Goal: Complete application form

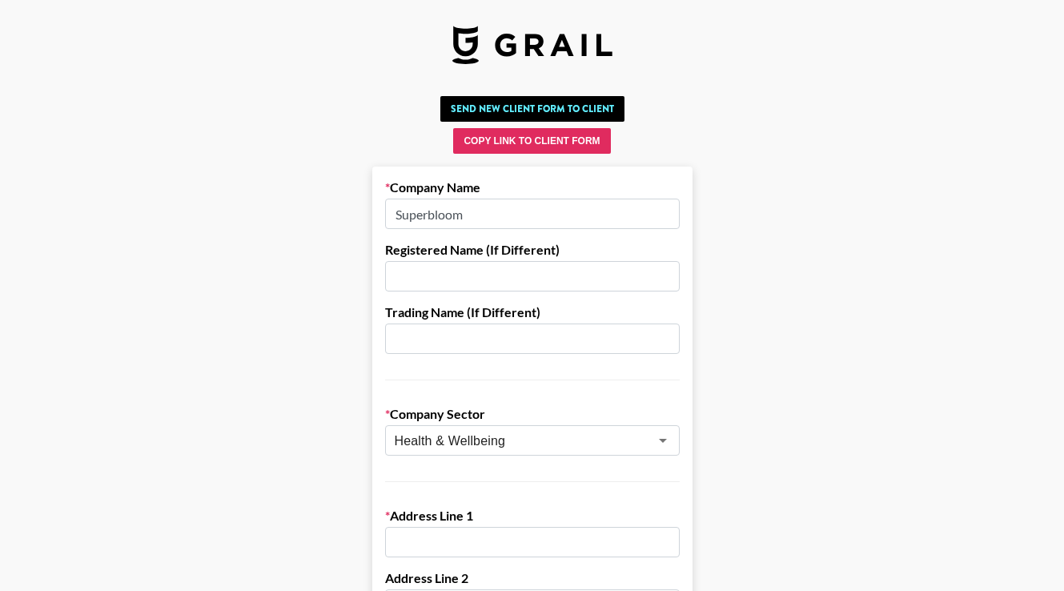
drag, startPoint x: 454, startPoint y: 211, endPoint x: 247, endPoint y: 201, distance: 206.8
click at [424, 215] on input "Coop Goods" at bounding box center [532, 214] width 295 height 30
click at [511, 214] on input "Coop Home Goods" at bounding box center [532, 214] width 295 height 30
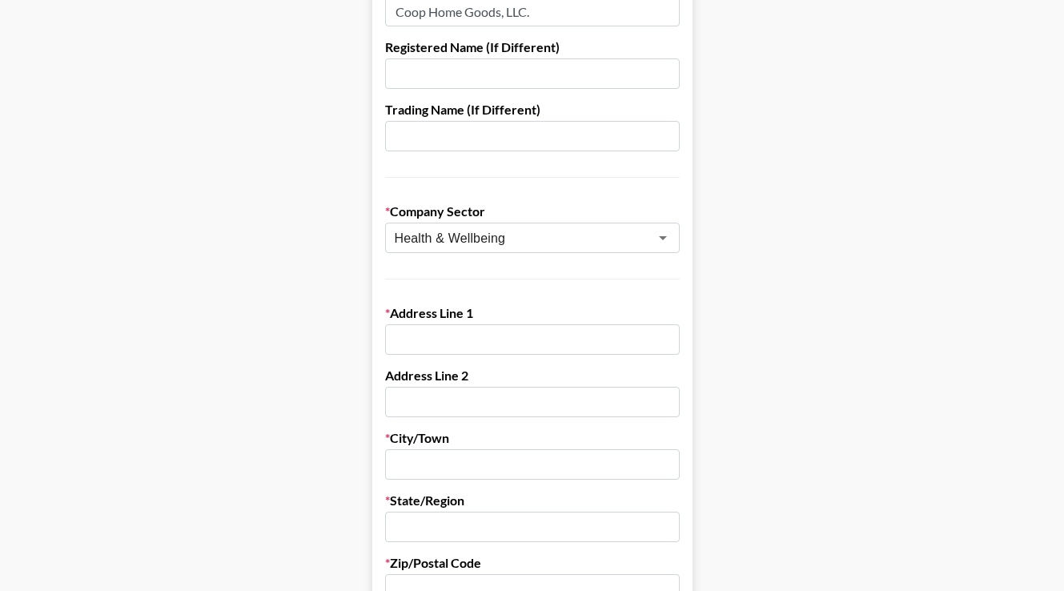
scroll to position [204, 0]
type input "Coop Home Goods, LLC."
click at [448, 342] on input "text" at bounding box center [532, 338] width 295 height 30
paste input "150 Paularino Ave., Suite D-170, Costa Mesa, California 92626"
drag, startPoint x: 476, startPoint y: 336, endPoint x: 661, endPoint y: 338, distance: 184.2
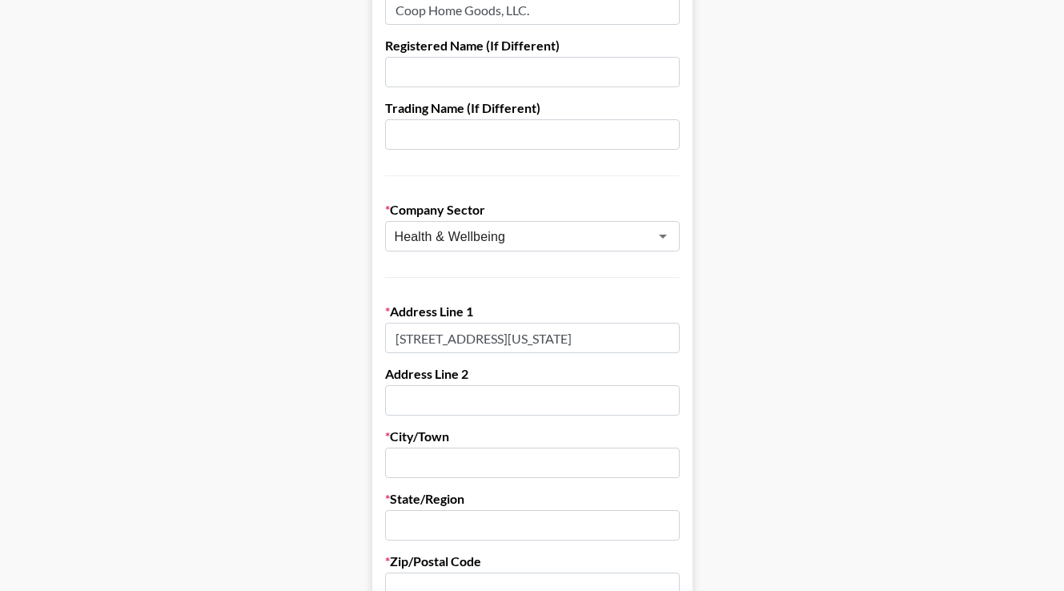
click at [661, 339] on input "150 Paularino Ave., Suite D-170, Costa Mesa, California 92626" at bounding box center [532, 338] width 295 height 30
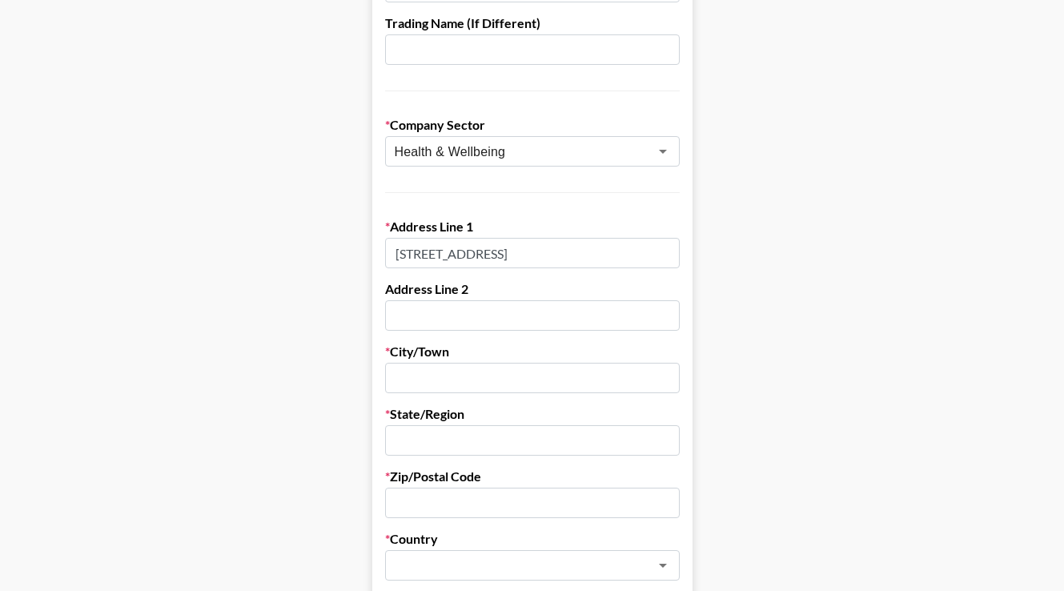
scroll to position [315, 0]
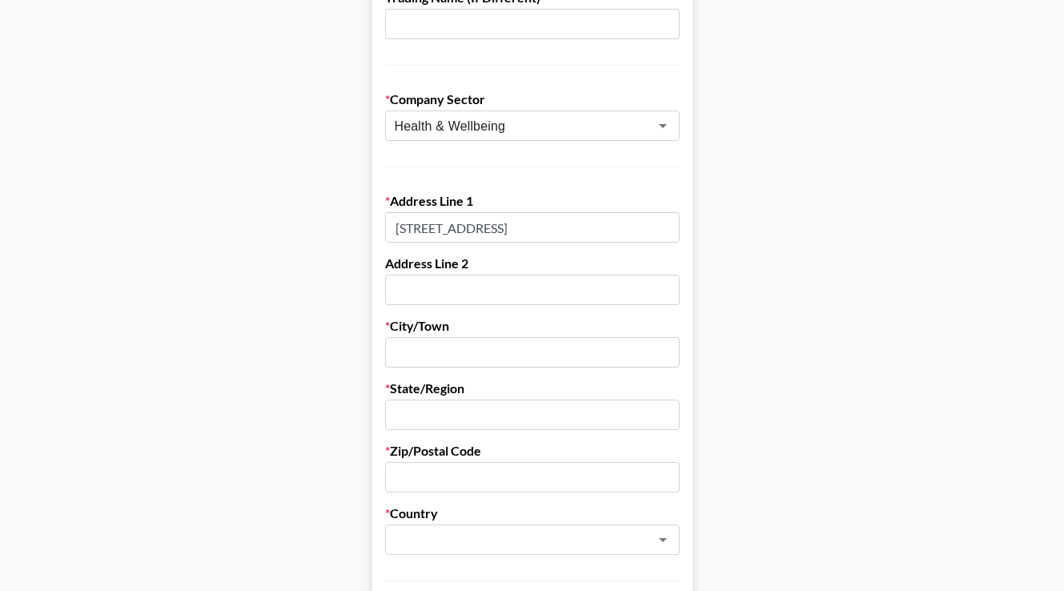
type input "150 Paularino Ave., Suite D-170"
paste input "150 Paularino Ave., Suite D-170, Costa Mesa, California 92626"
drag, startPoint x: 478, startPoint y: 355, endPoint x: 233, endPoint y: 370, distance: 245.5
click at [234, 370] on main "Send New Client Form to Client Copy Link to Client Form Company Name Coop Home …" at bounding box center [532, 599] width 1038 height 1649
click at [570, 347] on input "150 Paularino Ave., Suite D-170, Costa Mesa, California 92626" at bounding box center [532, 352] width 295 height 30
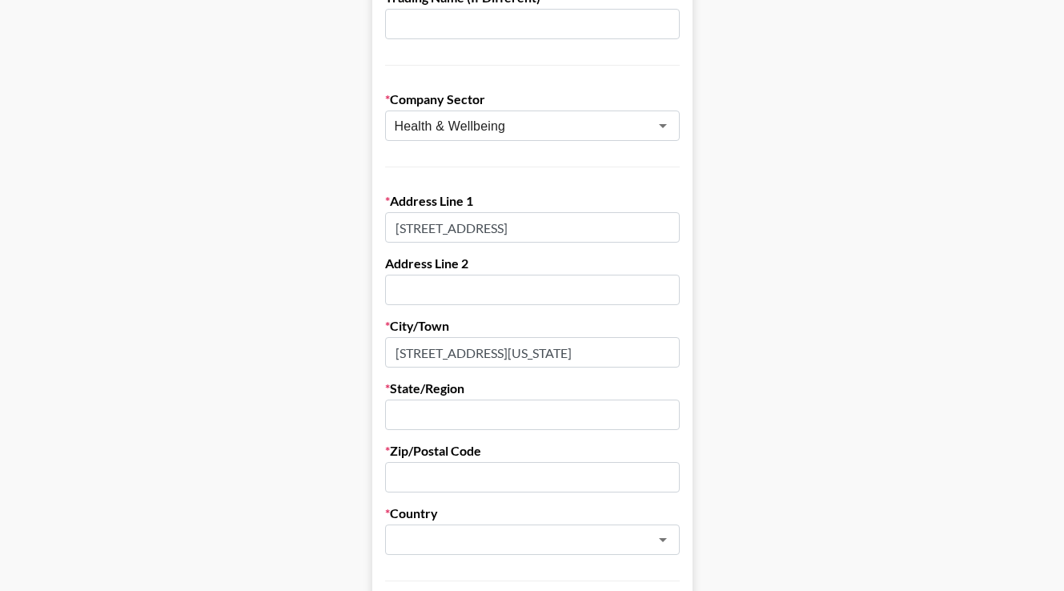
drag, startPoint x: 579, startPoint y: 353, endPoint x: 363, endPoint y: 334, distance: 216.2
click at [363, 334] on main "Send New Client Form to Client Copy Link to Client Form Company Name Coop Home …" at bounding box center [532, 599] width 1038 height 1649
drag, startPoint x: 577, startPoint y: 354, endPoint x: 462, endPoint y: 355, distance: 115.3
click at [462, 355] on input "Costa Mesa, California 92626" at bounding box center [532, 352] width 295 height 30
type input "Costa Mesa"
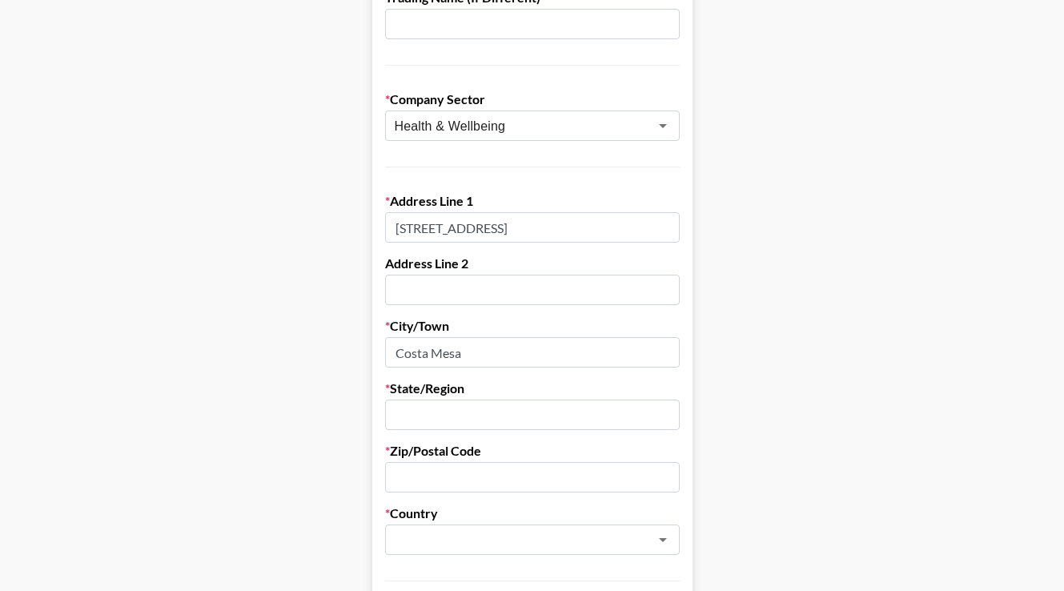
paste input "150 Paularino Ave., Suite D-170, Costa Mesa, California 92626"
drag, startPoint x: 551, startPoint y: 419, endPoint x: 332, endPoint y: 414, distance: 218.6
click at [333, 415] on main "Send New Client Form to Client Copy Link to Client Form Company Name Coop Home …" at bounding box center [532, 599] width 1038 height 1649
drag, startPoint x: 504, startPoint y: 416, endPoint x: 464, endPoint y: 415, distance: 40.0
click at [464, 415] on input "California 92626" at bounding box center [532, 415] width 295 height 30
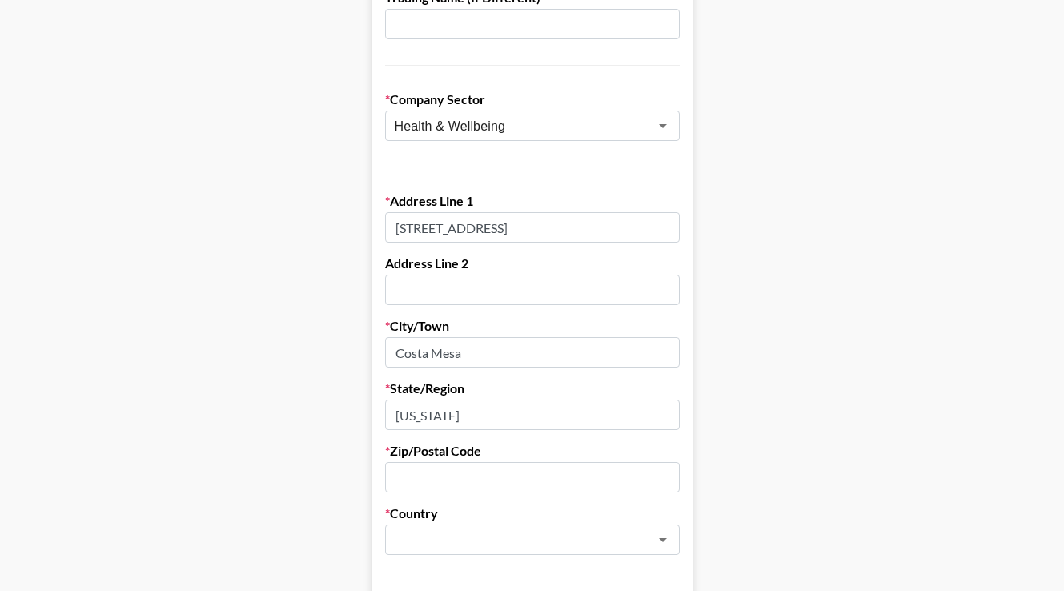
click at [396, 416] on input "California" at bounding box center [532, 415] width 295 height 30
type input "California"
paste input "150 Paularino Ave., Suite D-170, Costa Mesa, California 92626"
drag, startPoint x: 609, startPoint y: 479, endPoint x: 411, endPoint y: 480, distance: 198.6
click at [411, 480] on input "150 Paularino Ave., Suite D-170, Costa Mesa, California 92626" at bounding box center [532, 477] width 295 height 30
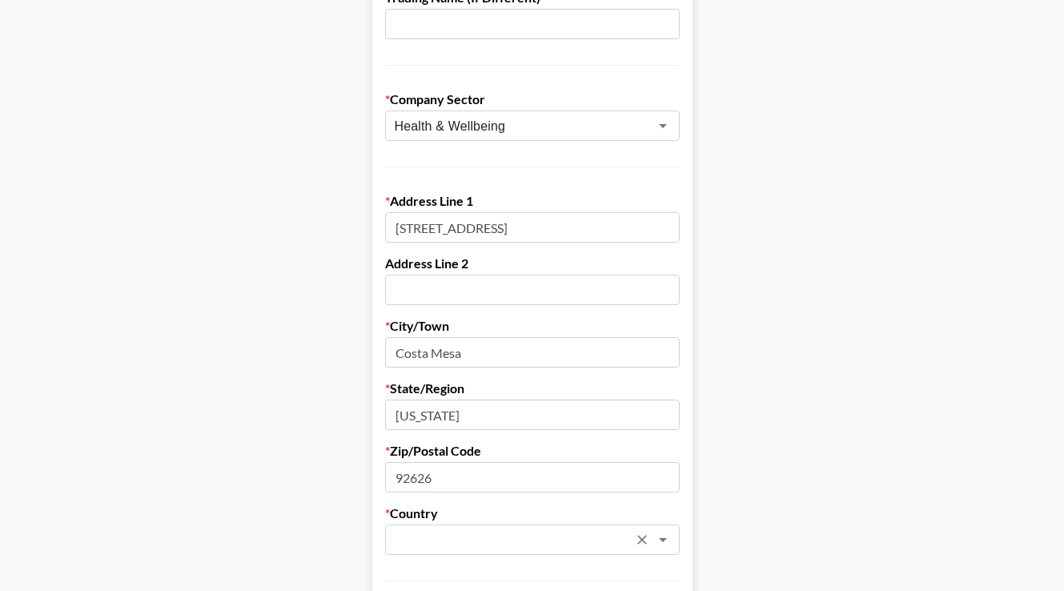
type input "92626"
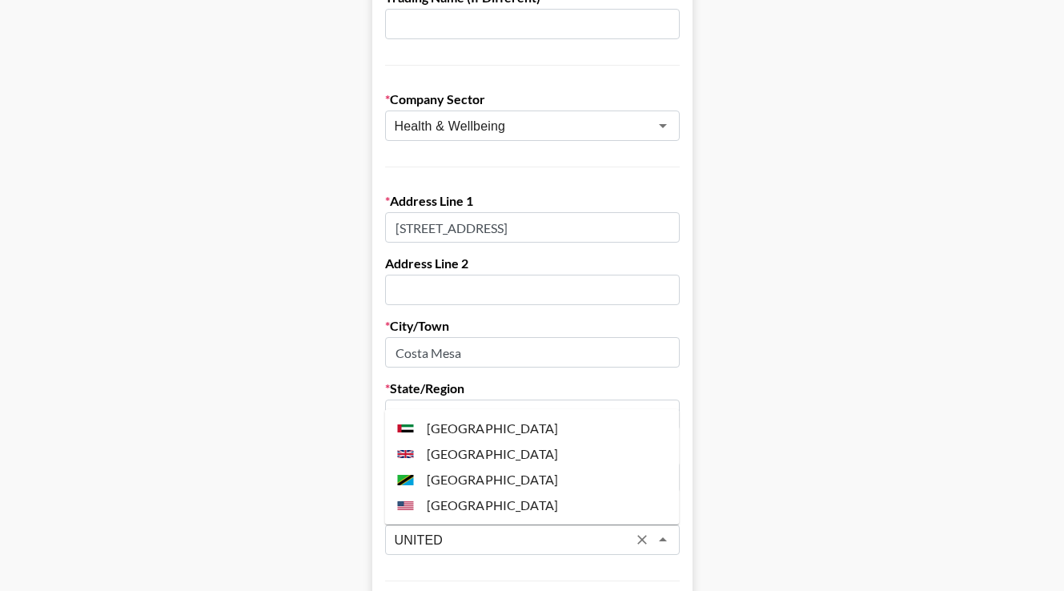
click at [476, 508] on li "United States" at bounding box center [532, 505] width 295 height 26
type input "United States"
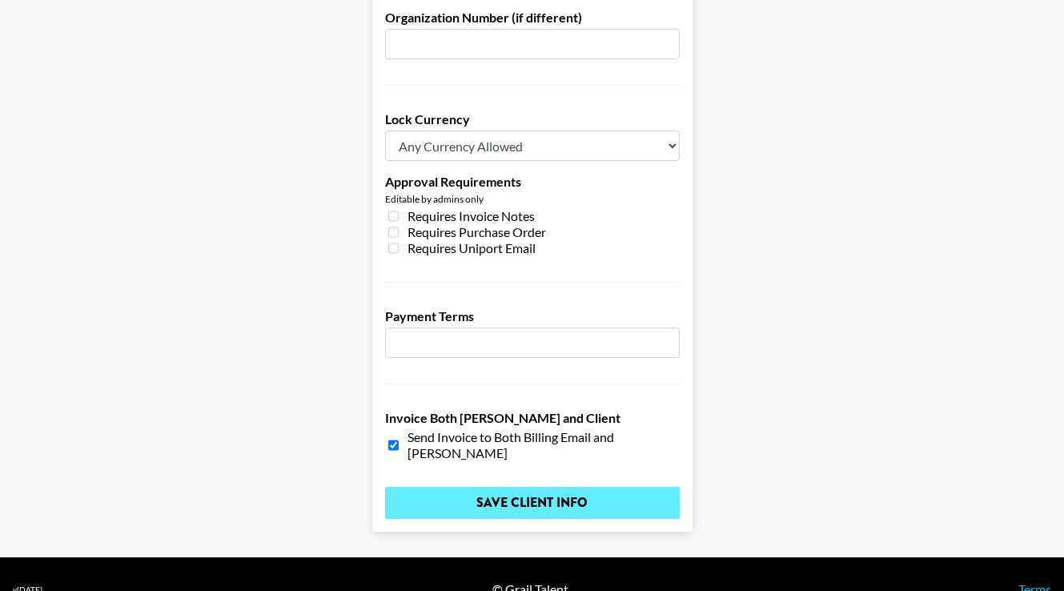
scroll to position [1206, 0]
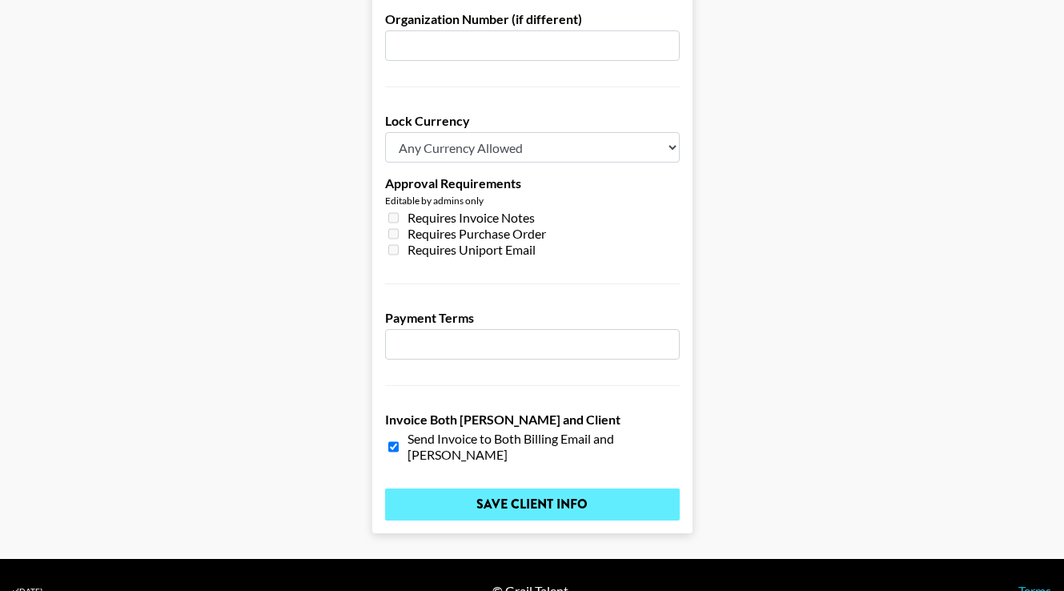
click at [556, 488] on input "Save Client Info" at bounding box center [532, 504] width 295 height 32
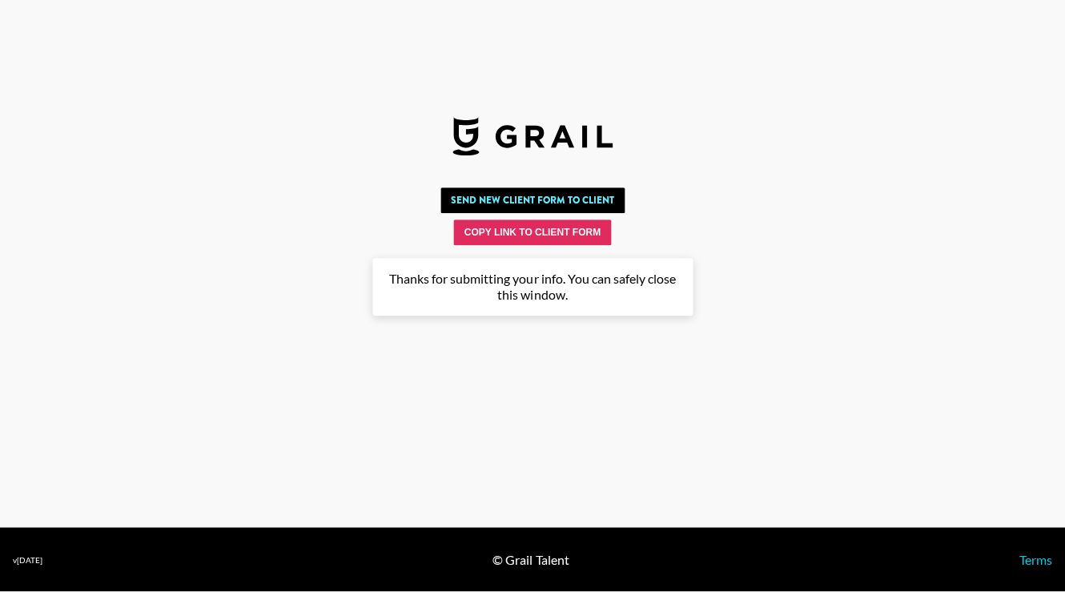
scroll to position [0, 0]
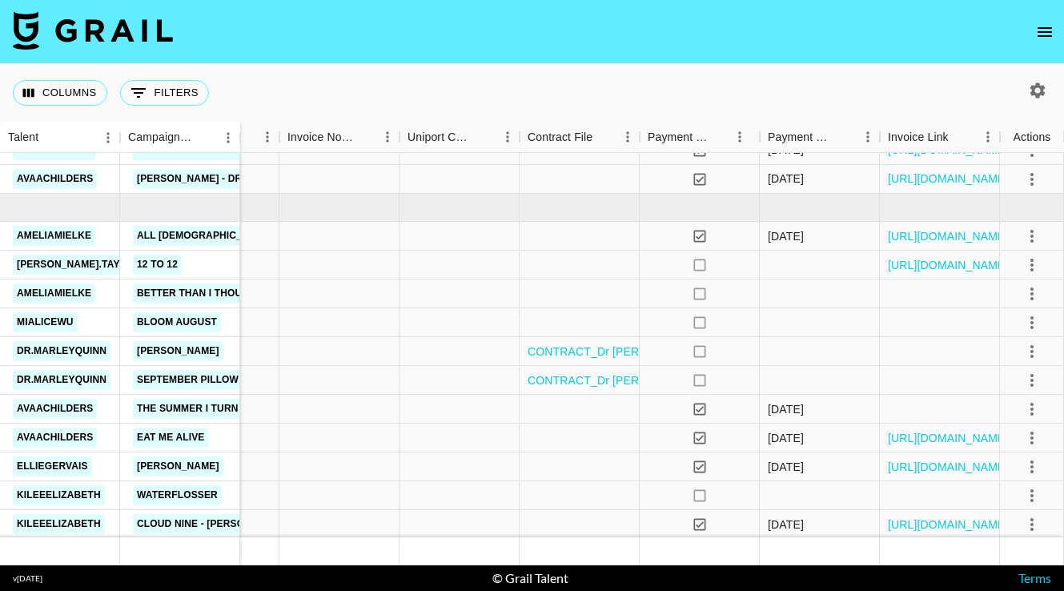
scroll to position [1297, 1594]
click at [1033, 349] on icon "select merge strategy" at bounding box center [1031, 351] width 19 height 19
click at [995, 504] on div "Approve" at bounding box center [997, 501] width 49 height 19
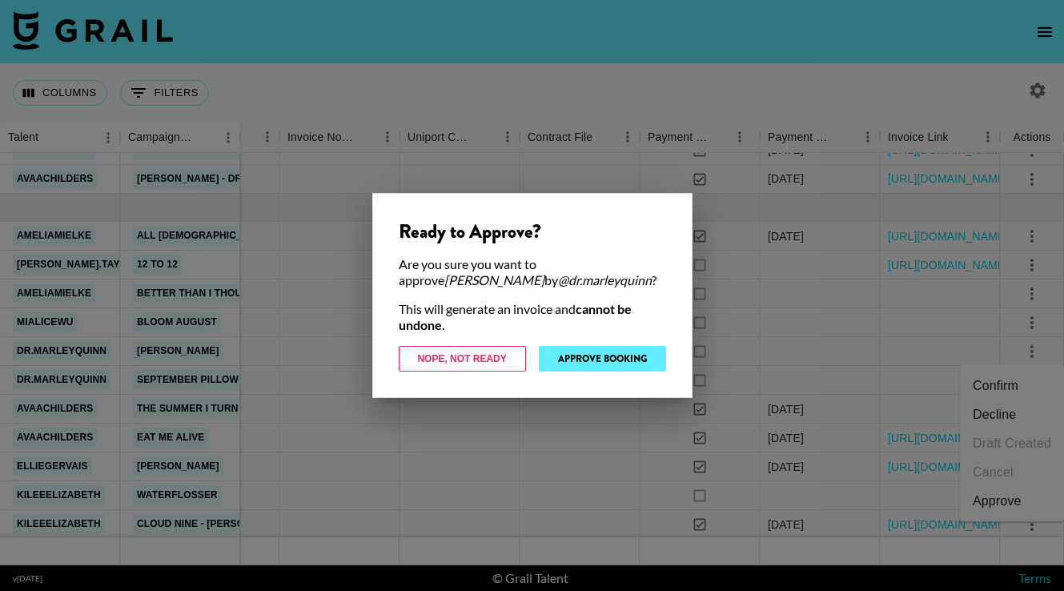
click at [614, 358] on button "Approve Booking" at bounding box center [602, 359] width 127 height 26
